Goal: Task Accomplishment & Management: Manage account settings

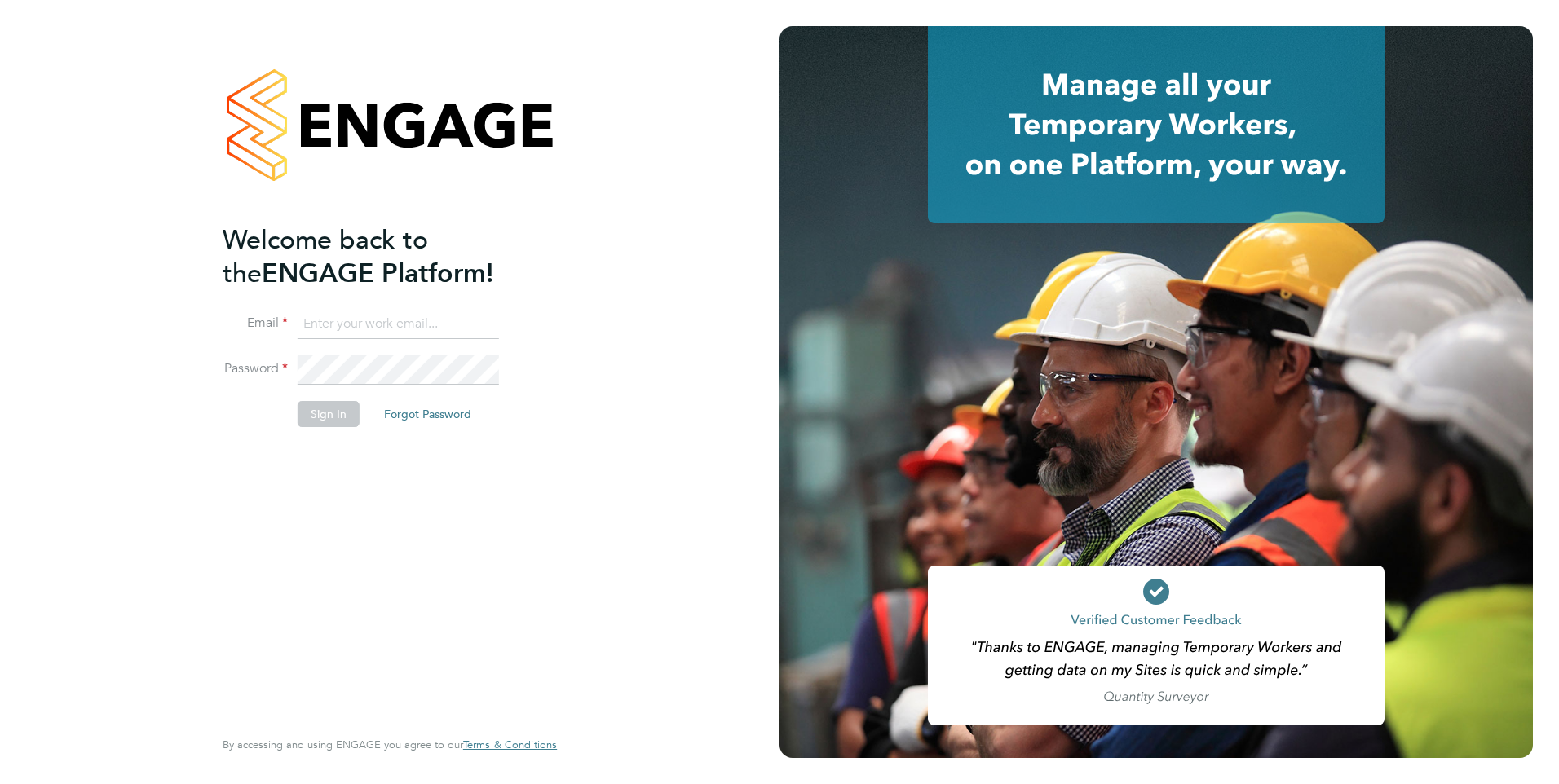
type input "pauline.shaw@barnfieldconstruction.co.uk"
click at [339, 414] on button "Sign In" at bounding box center [329, 414] width 62 height 26
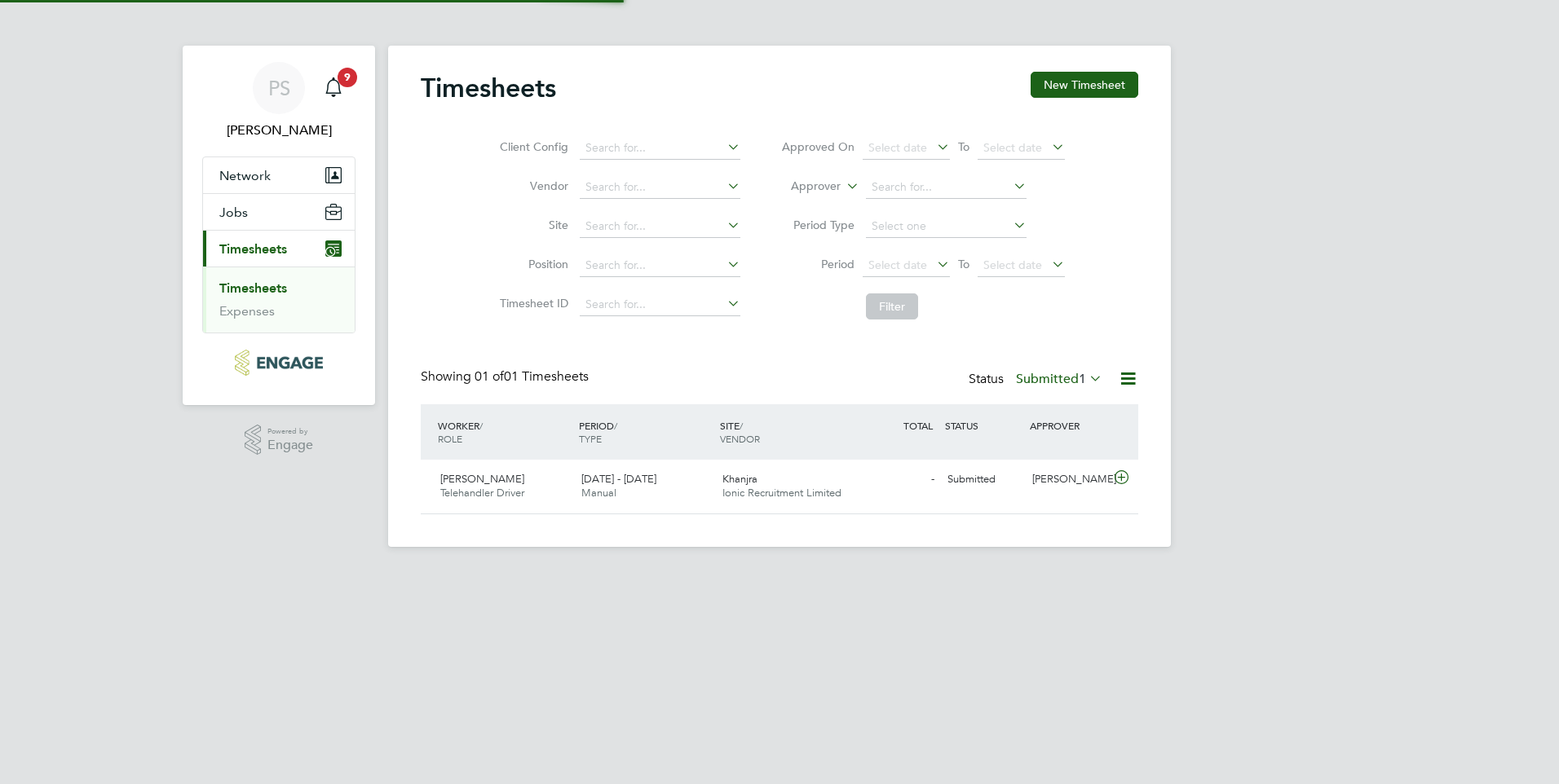
scroll to position [42, 142]
click at [746, 485] on span "Khanjra" at bounding box center [740, 479] width 35 height 14
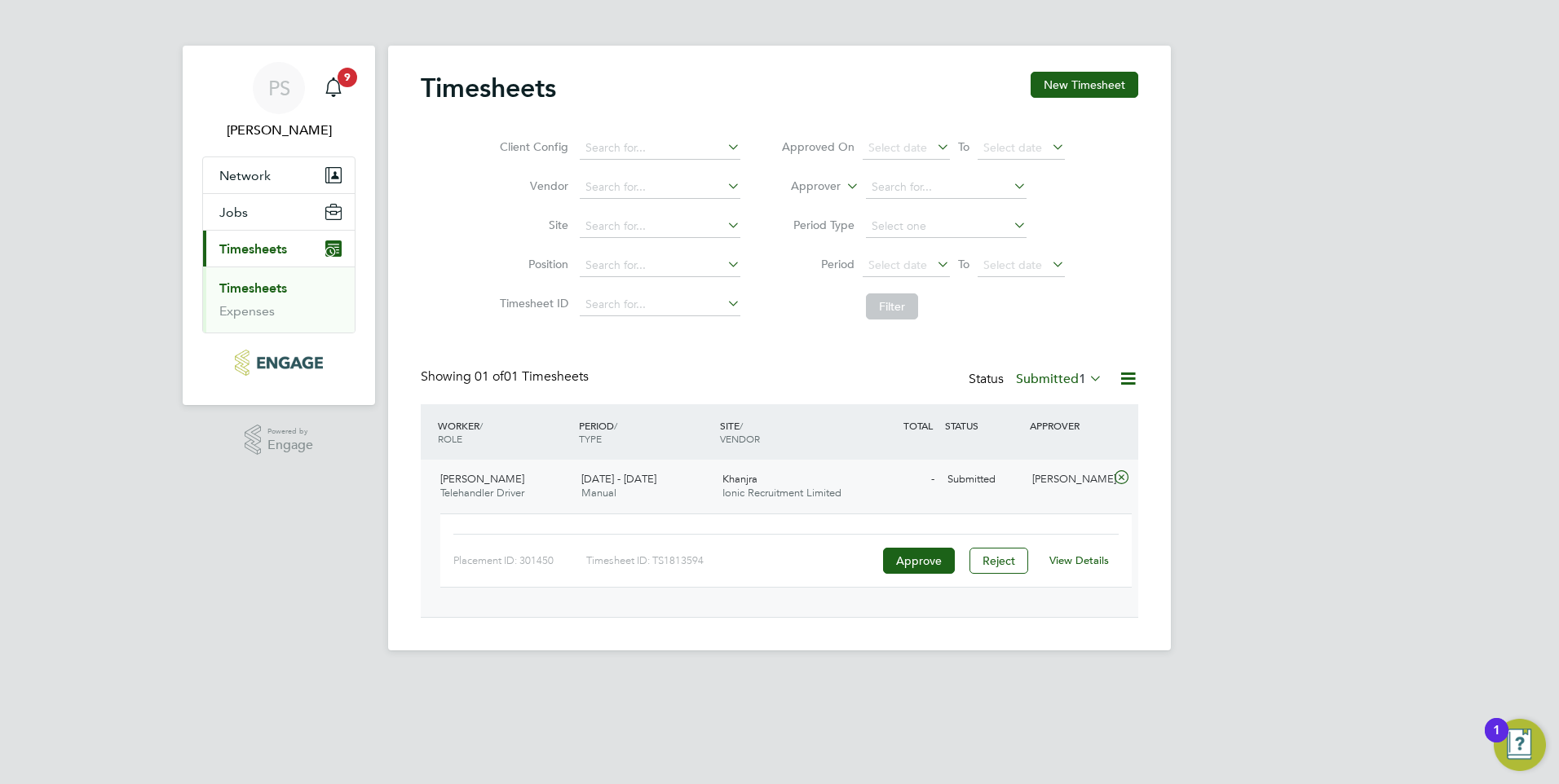
click at [1095, 561] on link "View Details" at bounding box center [1079, 561] width 59 height 14
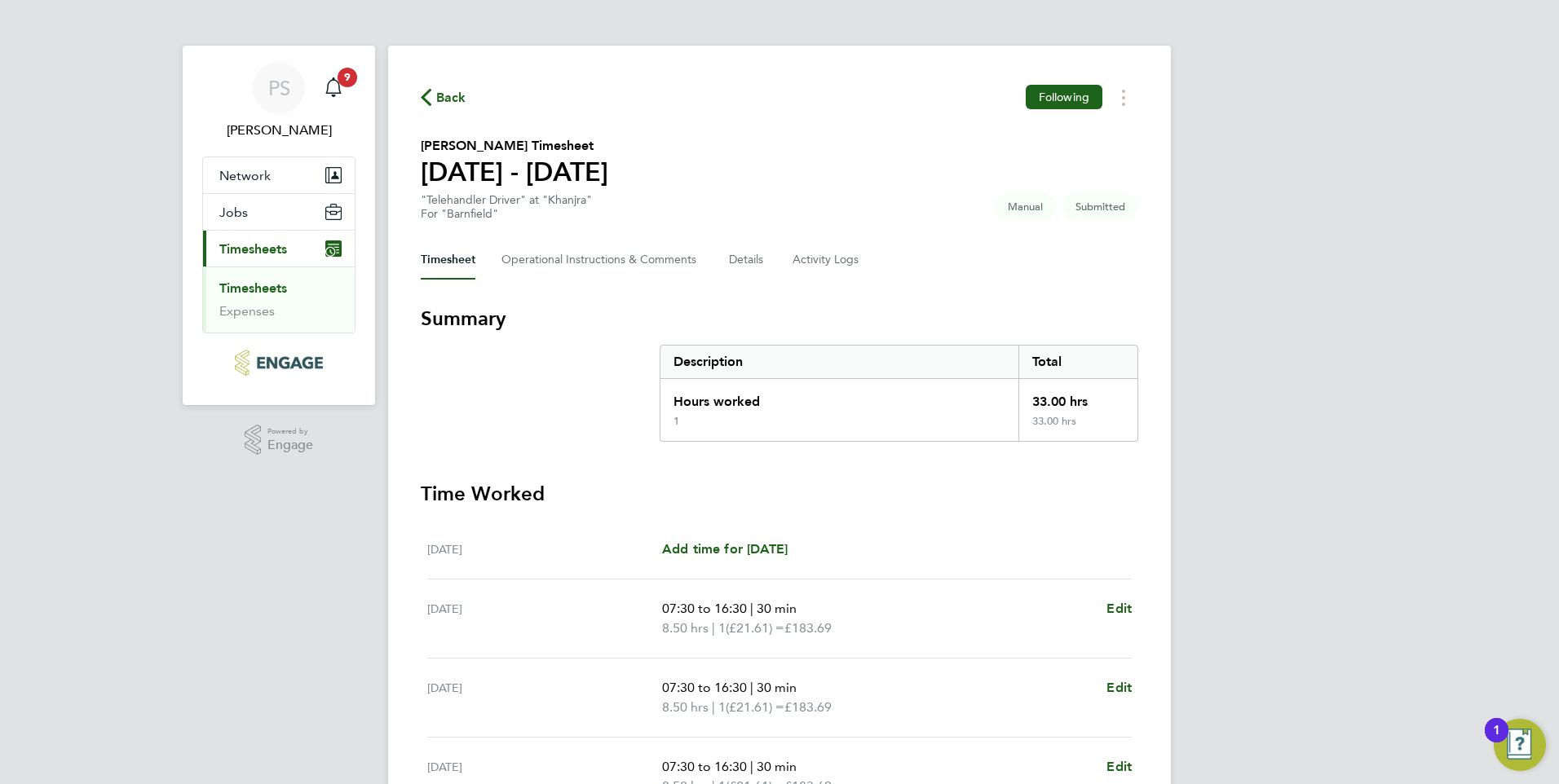
scroll to position [374, 0]
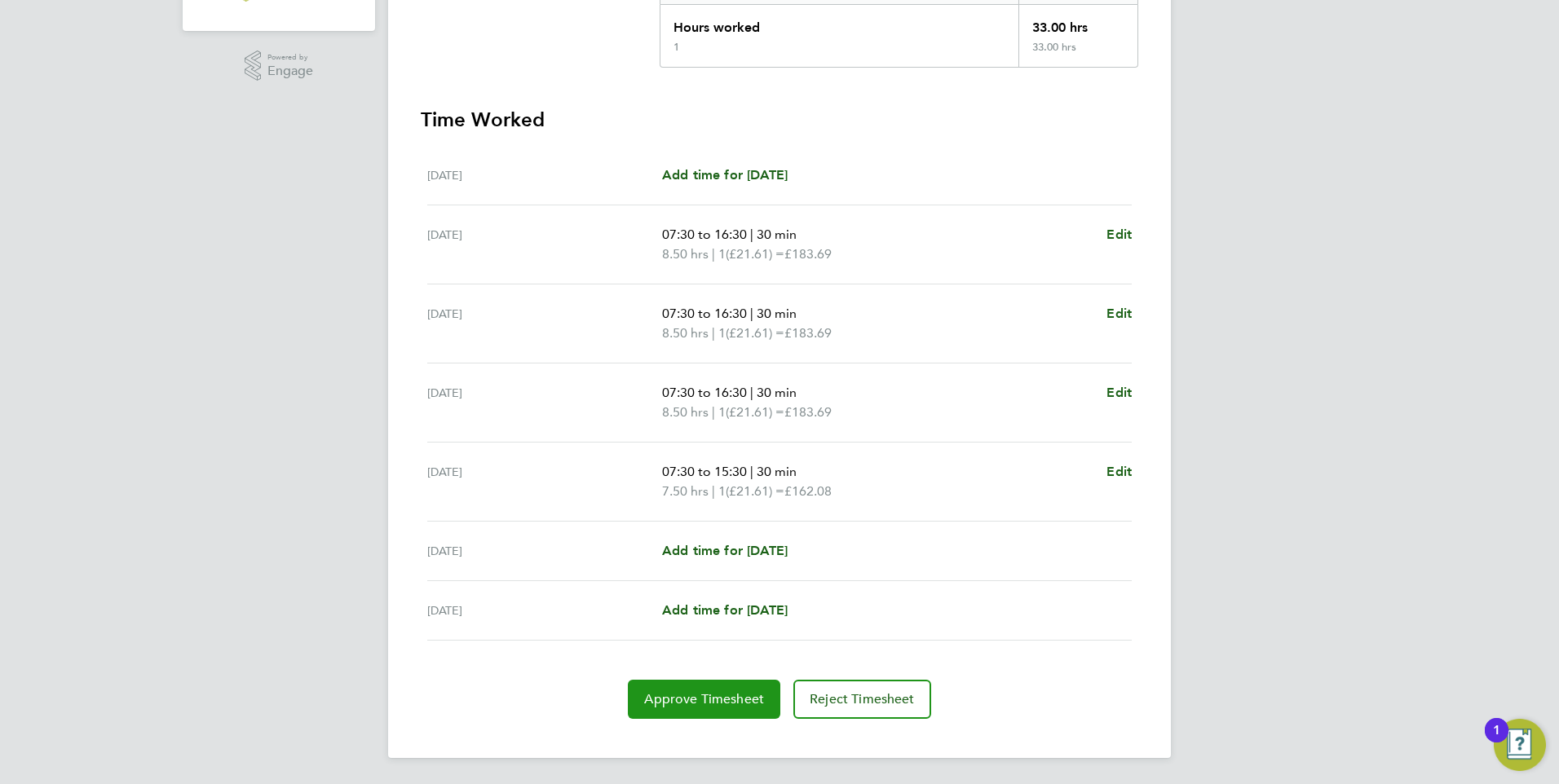
click at [691, 705] on span "Approve Timesheet" at bounding box center [704, 699] width 120 height 16
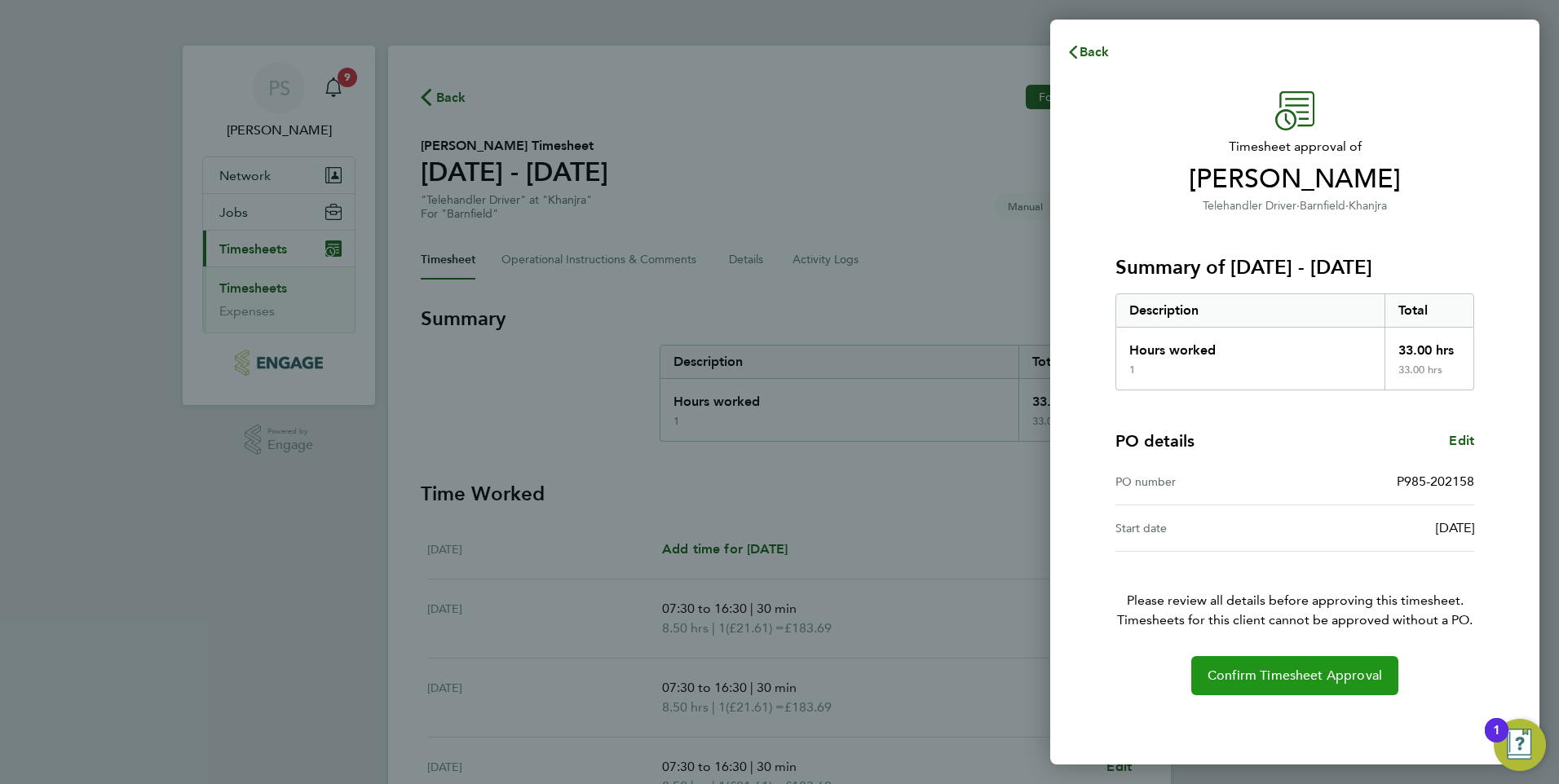
click at [1300, 672] on span "Confirm Timesheet Approval" at bounding box center [1294, 675] width 175 height 16
